Goal: Find specific page/section: Find specific page/section

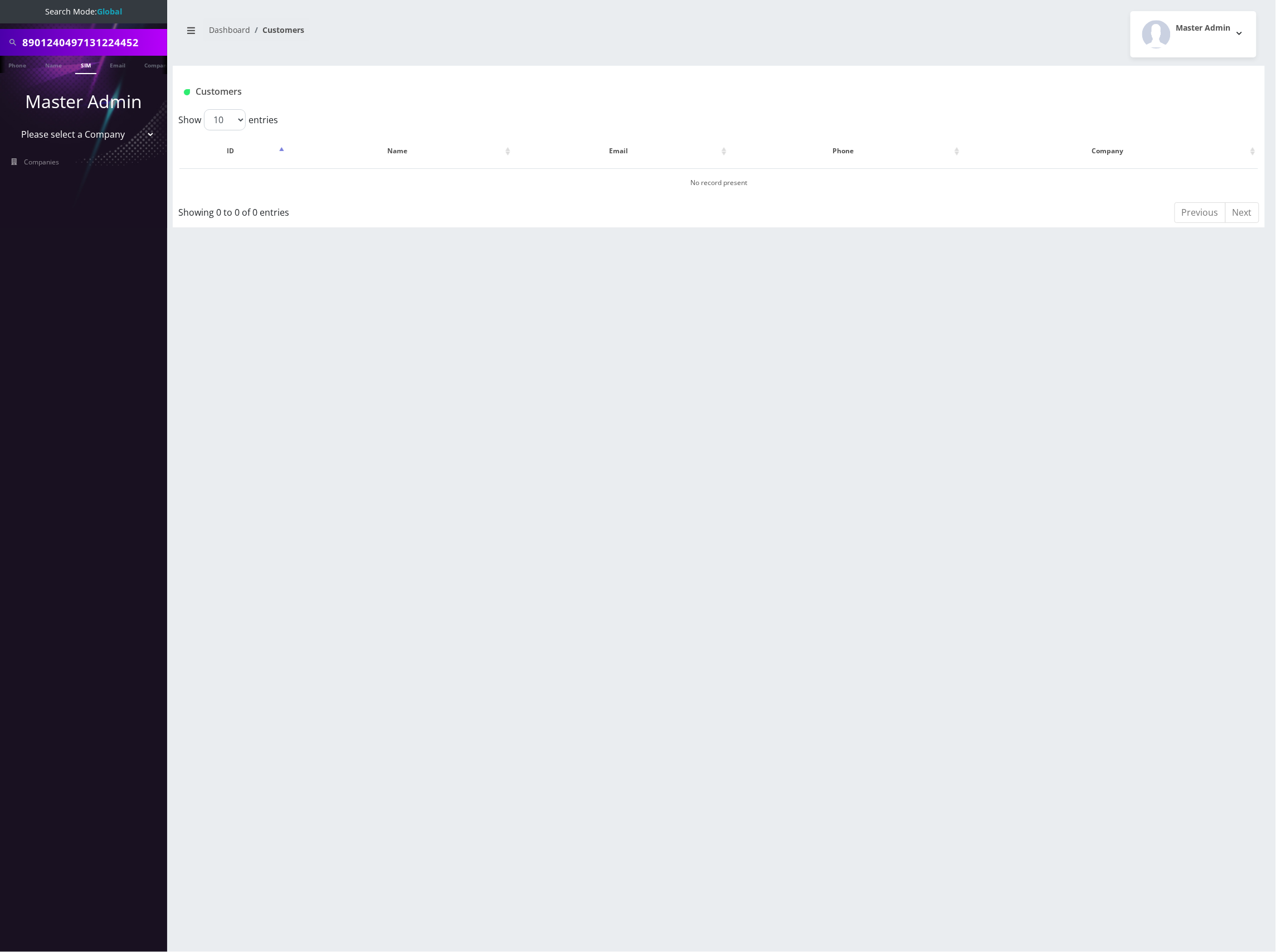
click at [94, 51] on input "8901240497131224452" at bounding box center [93, 42] width 142 height 21
paste input "357127218274"
type input "8901240357127218274"
click at [85, 63] on link "SIM" at bounding box center [86, 65] width 21 height 18
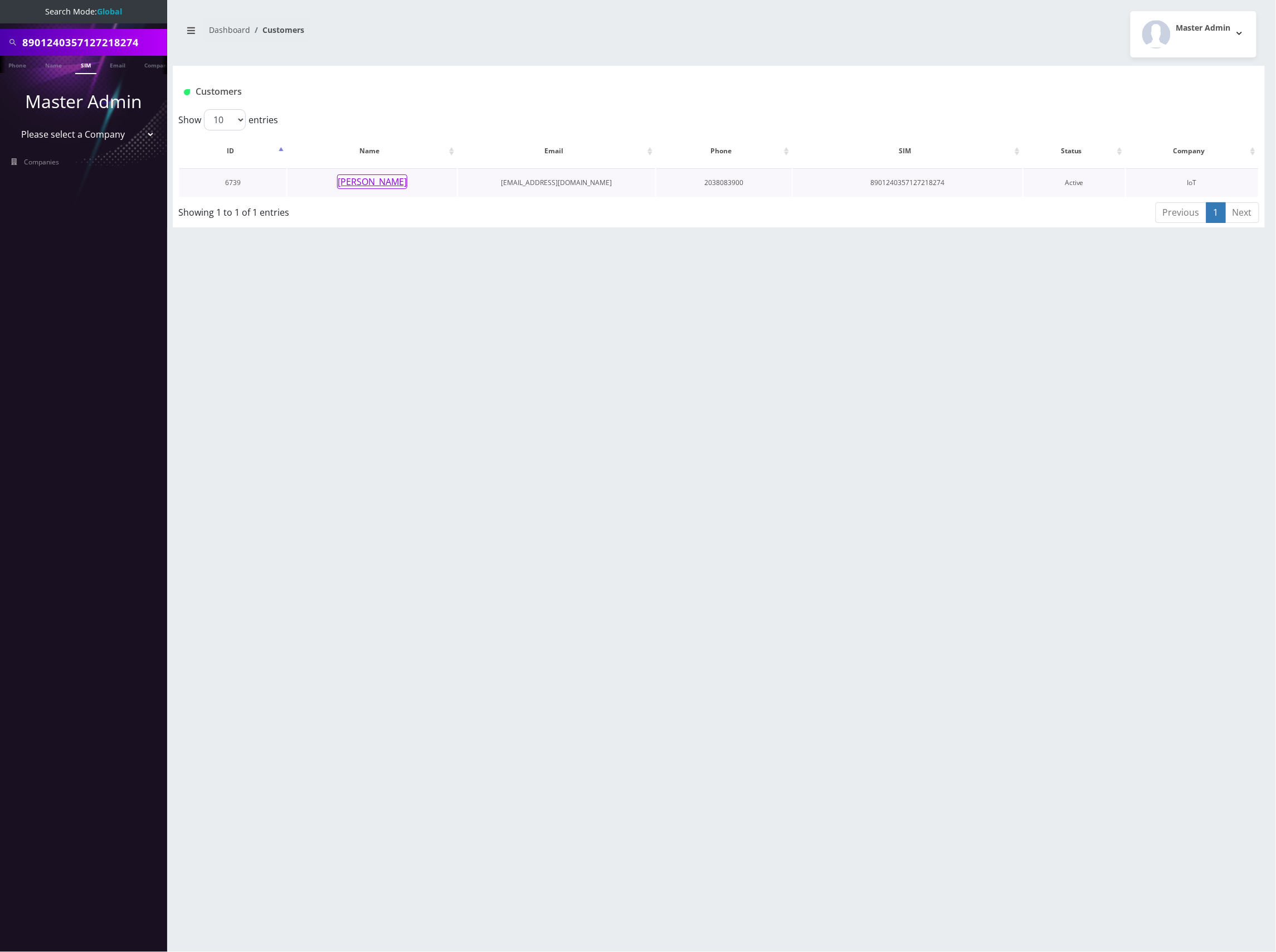
click at [378, 180] on button "[PERSON_NAME]" at bounding box center [372, 182] width 70 height 14
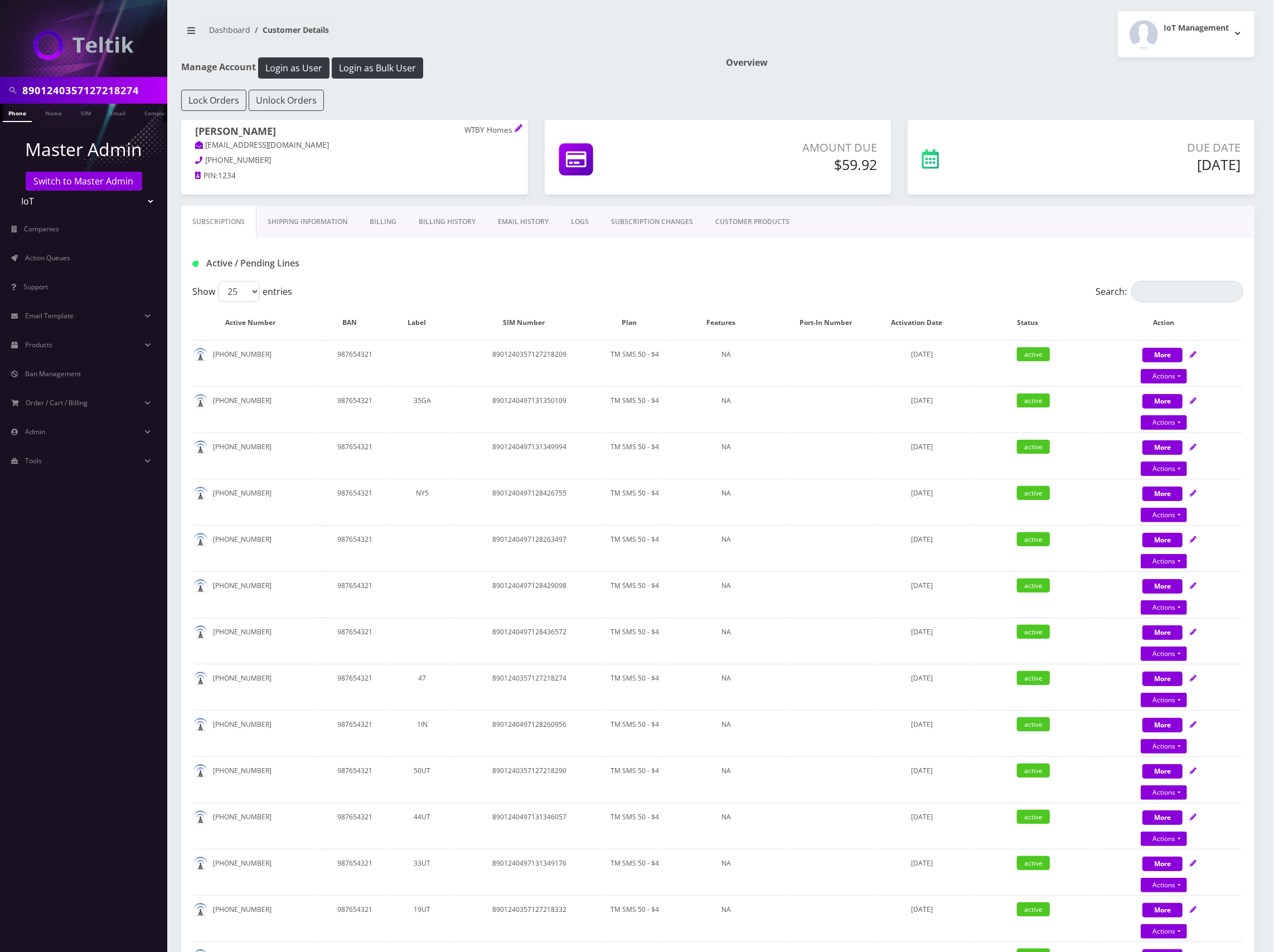
click at [308, 219] on link "Shipping Information" at bounding box center [307, 221] width 102 height 32
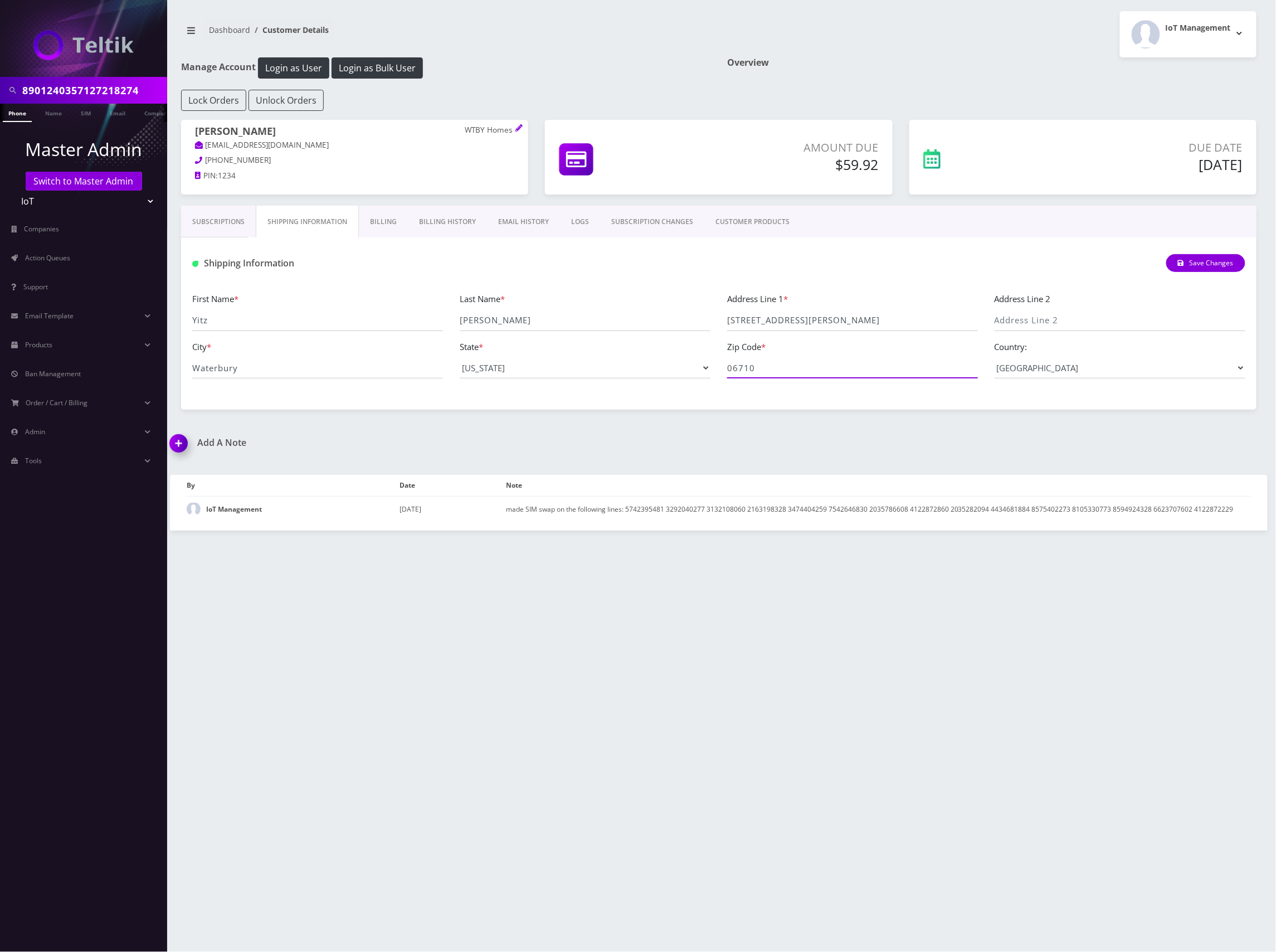
drag, startPoint x: 731, startPoint y: 368, endPoint x: 711, endPoint y: 368, distance: 20.0
click at [711, 368] on div "First Name * [PERSON_NAME] Last Name * [PERSON_NAME] Address Line 1 * [STREET_A…" at bounding box center [718, 339] width 1070 height 95
drag, startPoint x: 832, startPoint y: 323, endPoint x: 699, endPoint y: 315, distance: 133.2
click at [665, 313] on div "First Name * [PERSON_NAME] Last Name * [PERSON_NAME] Address Line 1 * [STREET_A…" at bounding box center [718, 339] width 1070 height 95
drag, startPoint x: 774, startPoint y: 372, endPoint x: 615, endPoint y: 378, distance: 159.1
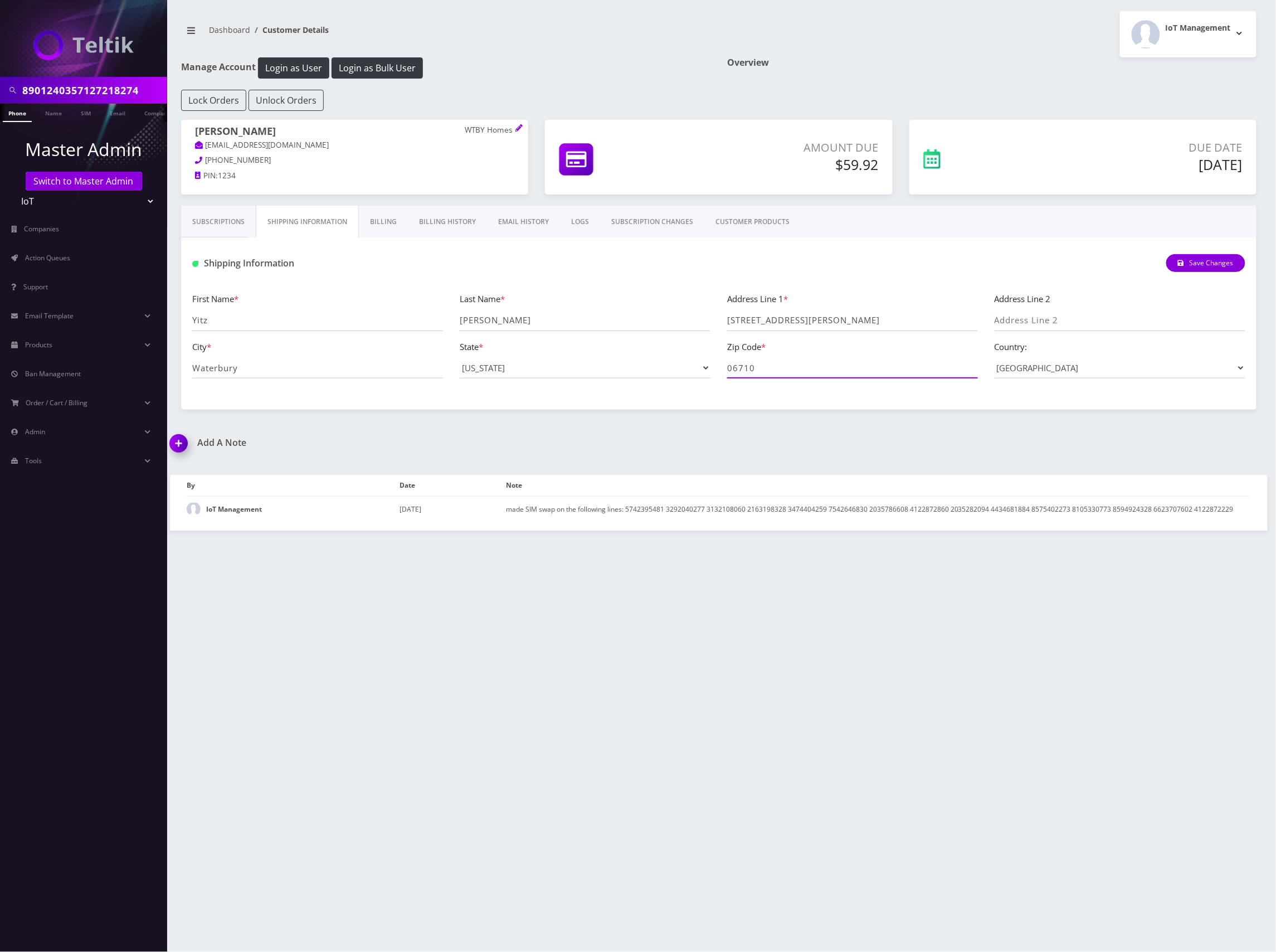
click at [615, 378] on div "First Name * [PERSON_NAME] Last Name * [PERSON_NAME] Address Line 1 * [STREET_A…" at bounding box center [718, 339] width 1070 height 95
drag, startPoint x: 742, startPoint y: 321, endPoint x: 711, endPoint y: 328, distance: 31.8
click at [684, 326] on div "First Name * [PERSON_NAME] Last Name * [PERSON_NAME] Address Line 1 * [STREET_A…" at bounding box center [718, 339] width 1070 height 95
drag, startPoint x: 274, startPoint y: 379, endPoint x: 192, endPoint y: 379, distance: 82.0
click at [146, 378] on div "8901240357127218274 Phone Name SIM Email Company Customer Master Admin Switch t…" at bounding box center [638, 476] width 1276 height 952
